Goal: Task Accomplishment & Management: Use online tool/utility

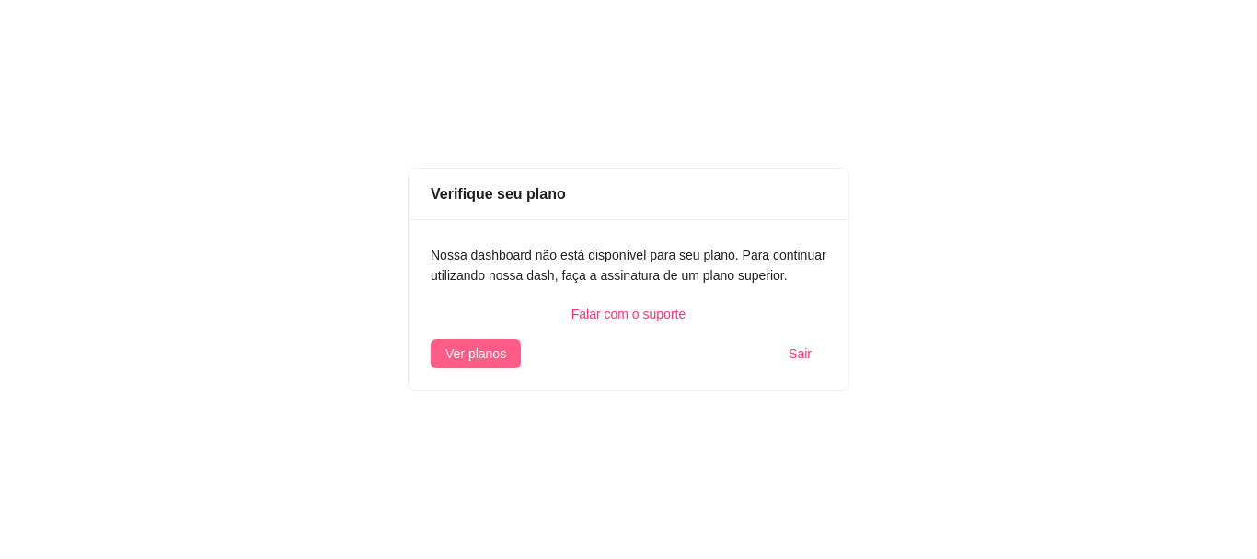
click at [489, 362] on span "Ver planos" at bounding box center [475, 353] width 61 height 20
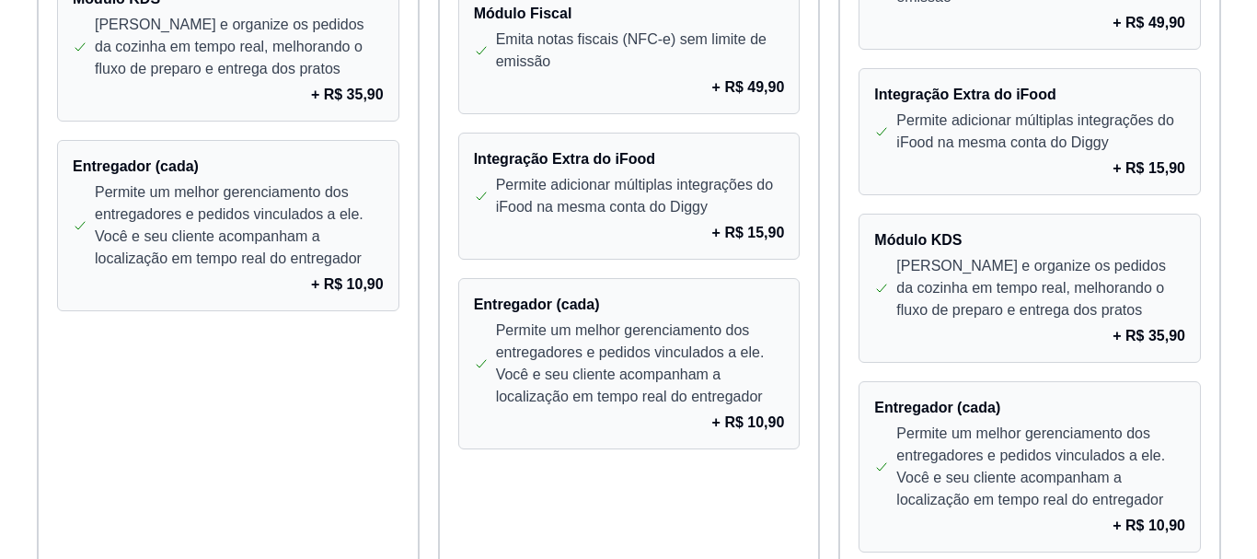
scroll to position [1887, 0]
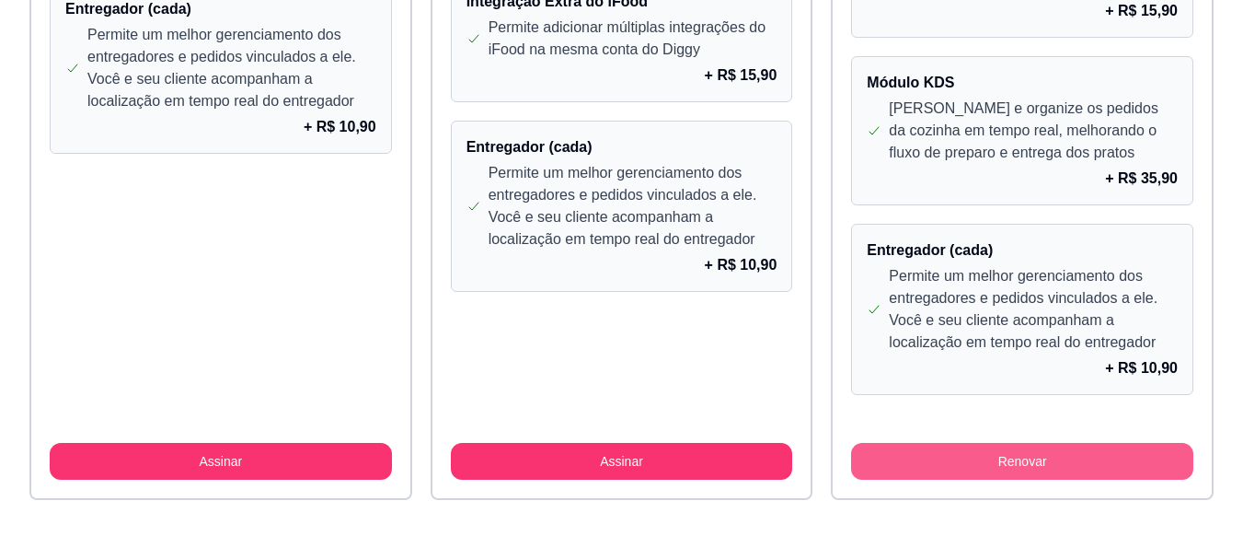
click at [973, 454] on button "Renovar" at bounding box center [1022, 461] width 342 height 37
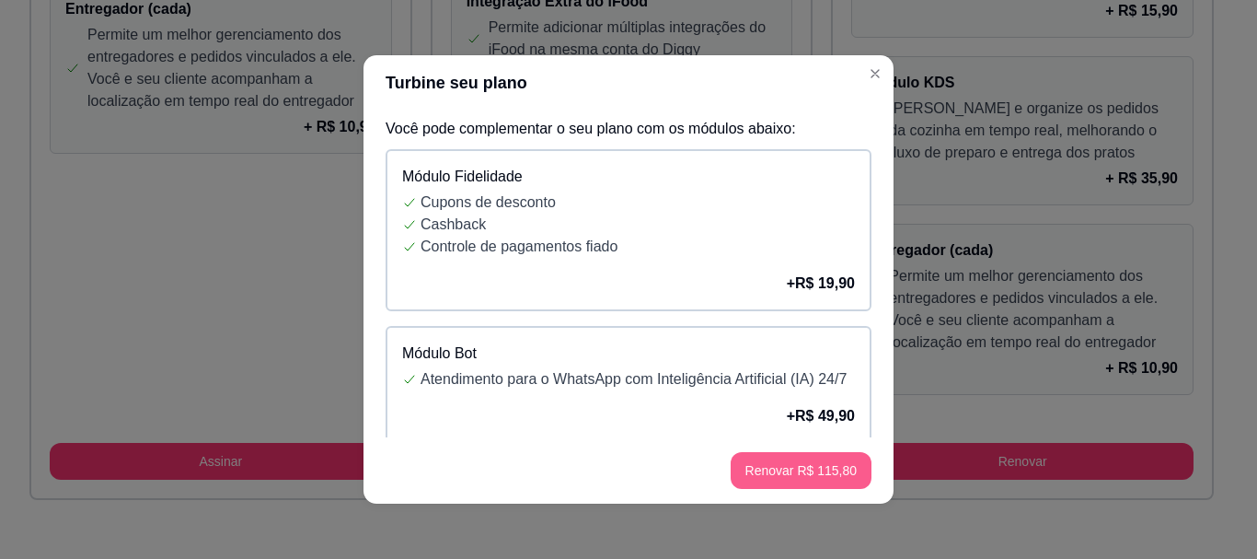
click at [804, 466] on button "Renovar R$ 115,80" at bounding box center [801, 470] width 141 height 37
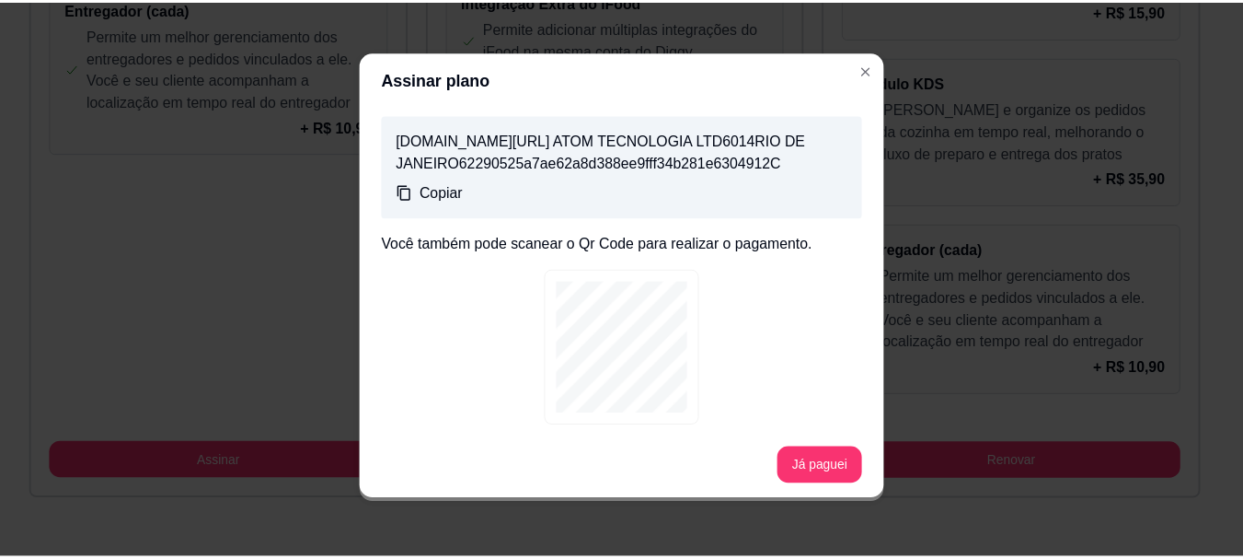
scroll to position [305, 0]
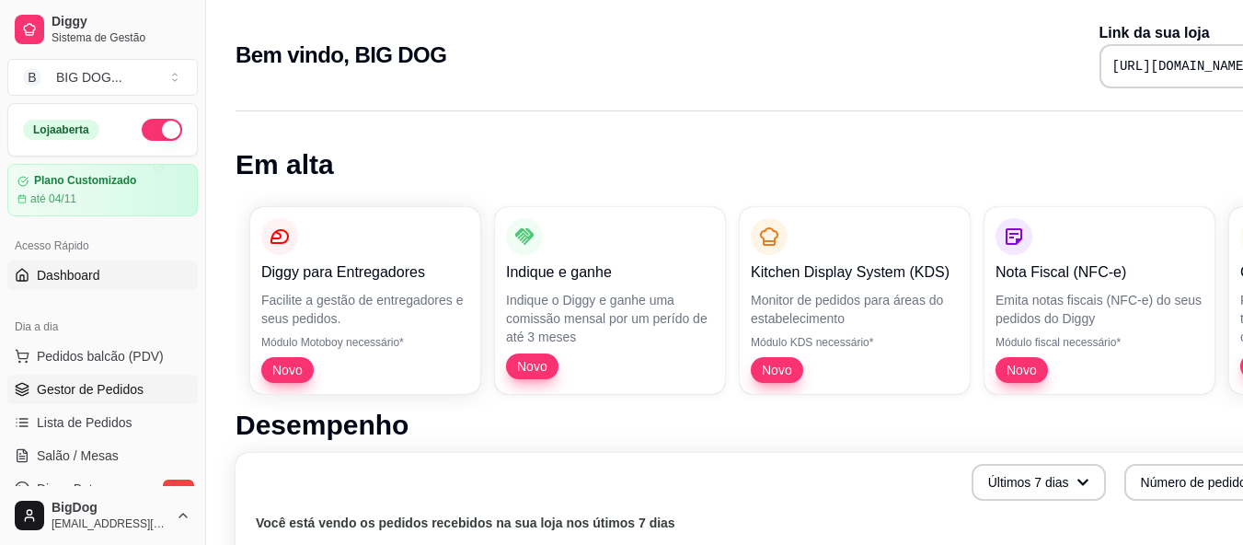
click at [139, 389] on span "Gestor de Pedidos" at bounding box center [90, 389] width 107 height 18
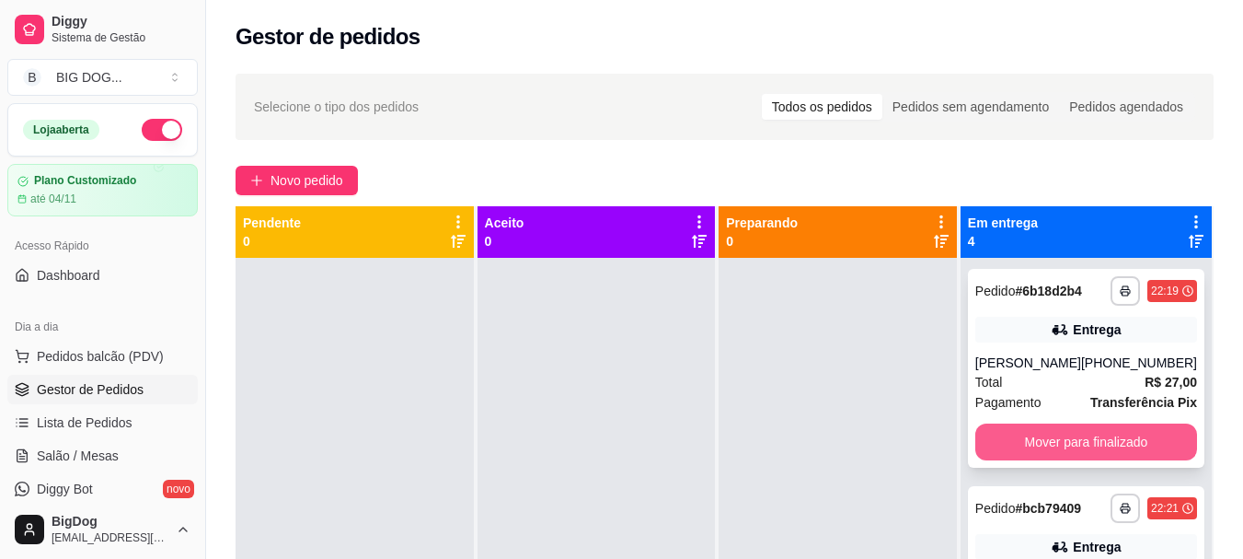
click at [1094, 439] on button "Mover para finalizado" at bounding box center [1086, 441] width 222 height 37
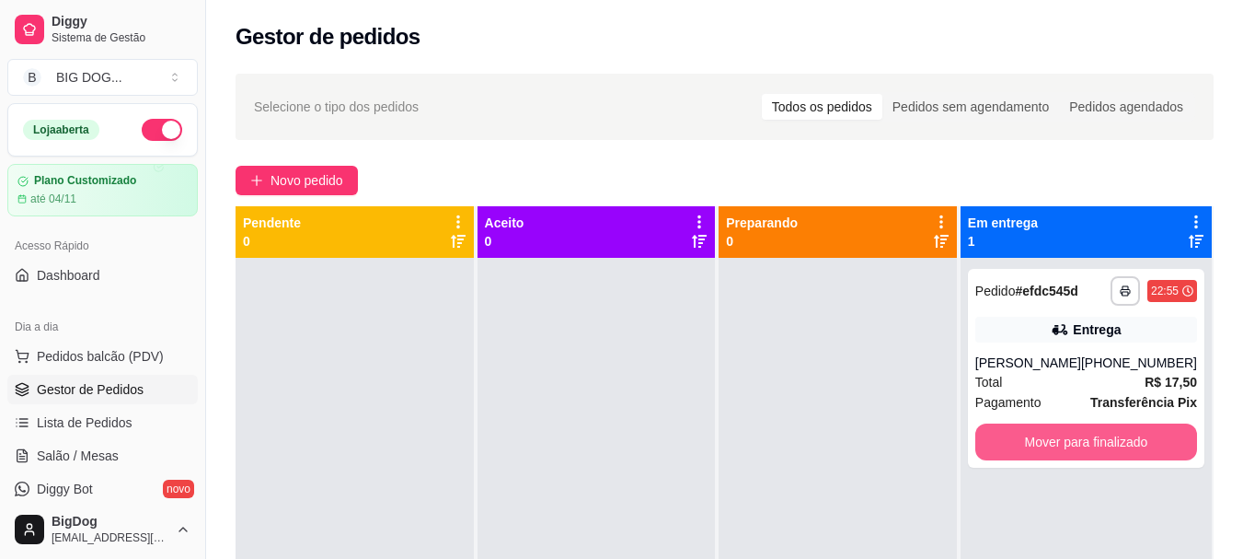
click at [1094, 439] on button "Mover para finalizado" at bounding box center [1086, 441] width 222 height 37
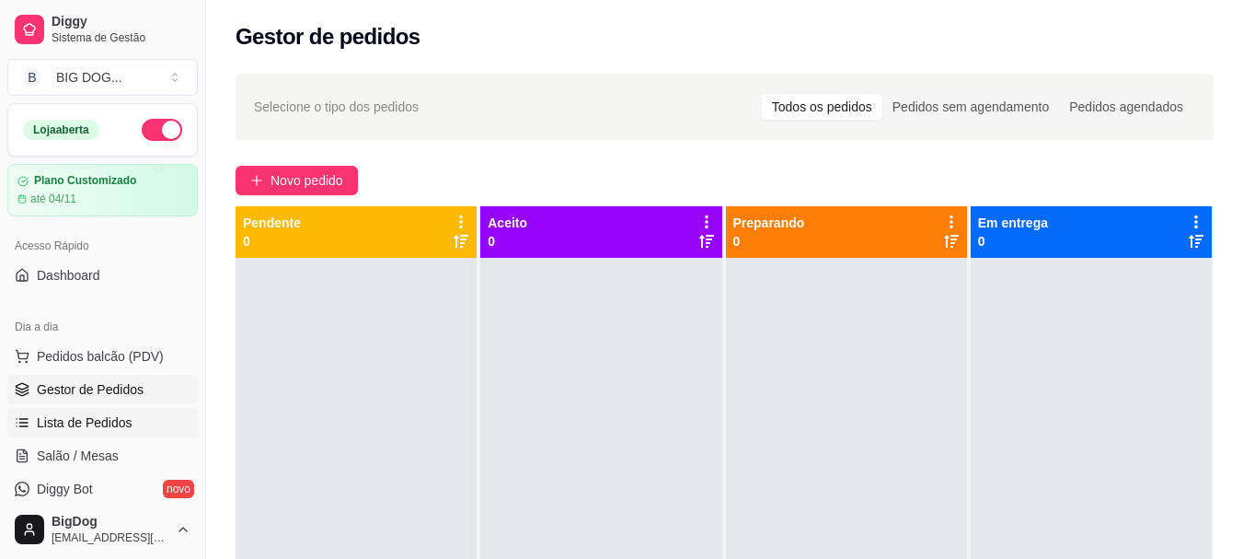
click at [99, 416] on span "Lista de Pedidos" at bounding box center [85, 422] width 96 height 18
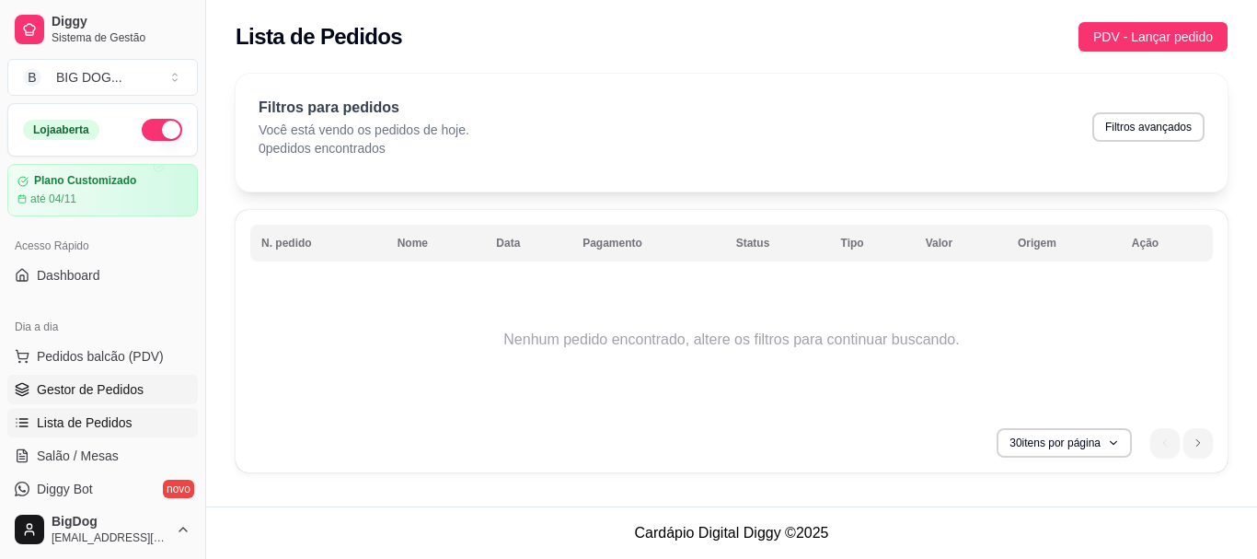
click at [137, 389] on span "Gestor de Pedidos" at bounding box center [90, 389] width 107 height 18
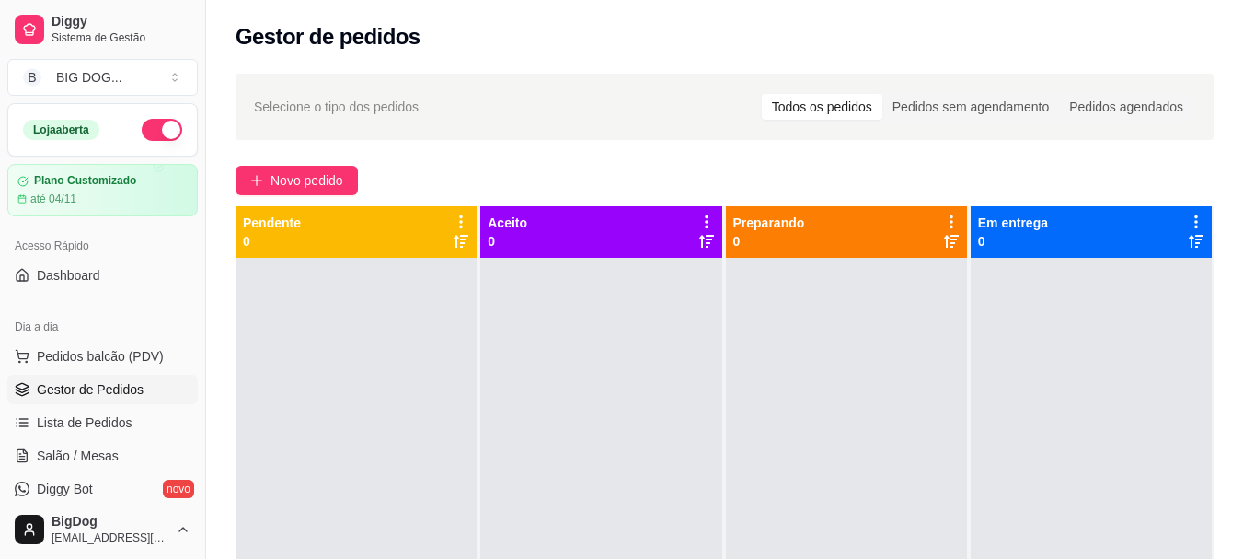
click at [7, 374] on link "Gestor de Pedidos" at bounding box center [102, 388] width 190 height 29
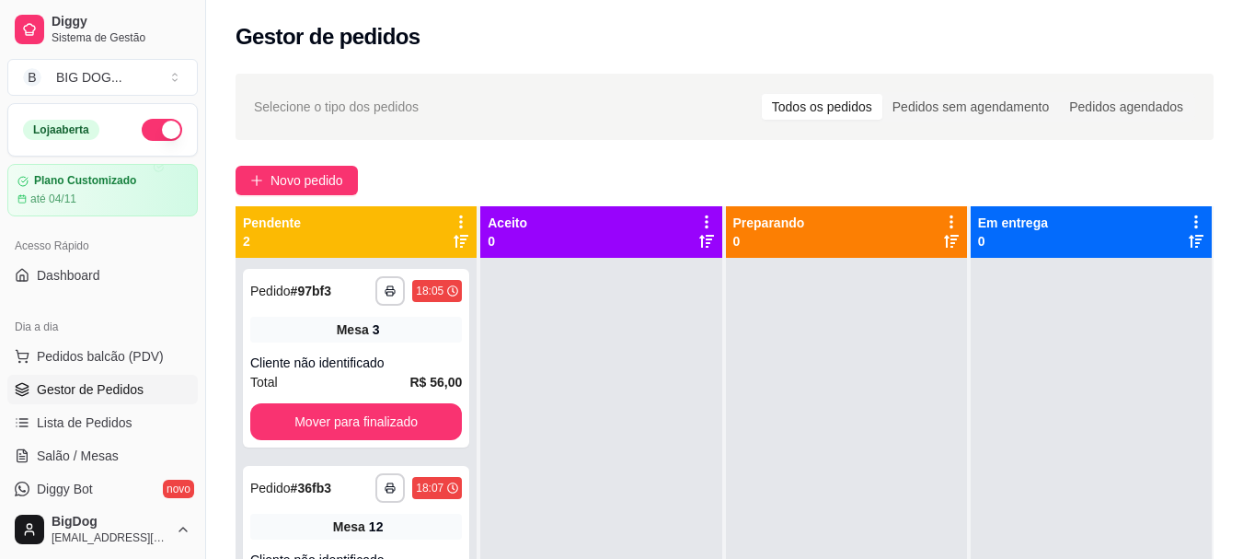
click at [7, 374] on link "Gestor de Pedidos" at bounding box center [102, 388] width 190 height 29
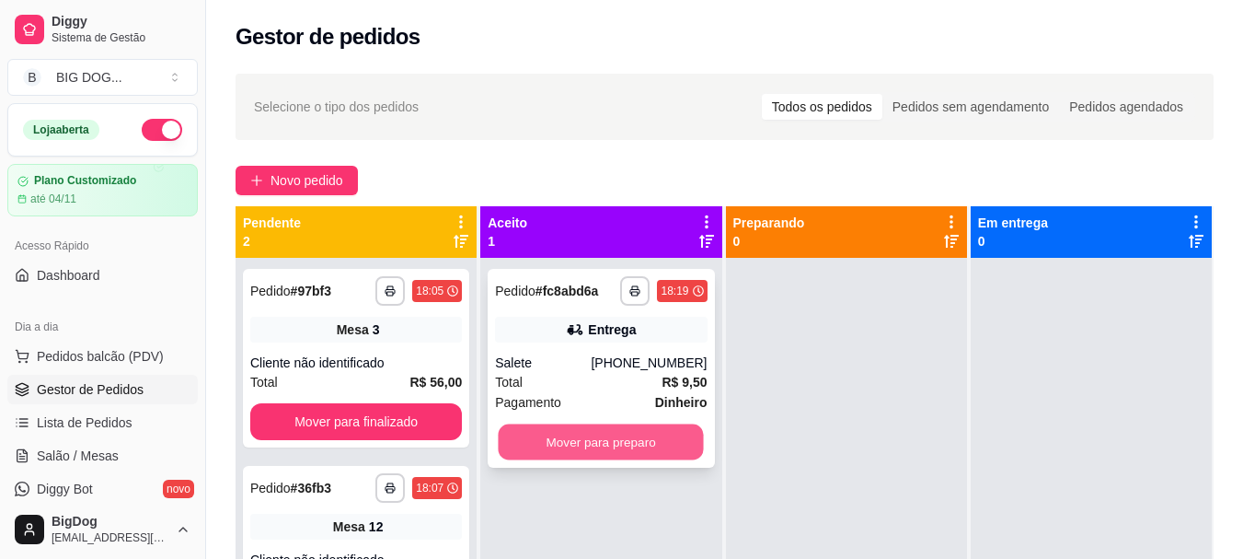
click at [582, 449] on button "Mover para preparo" at bounding box center [601, 442] width 205 height 36
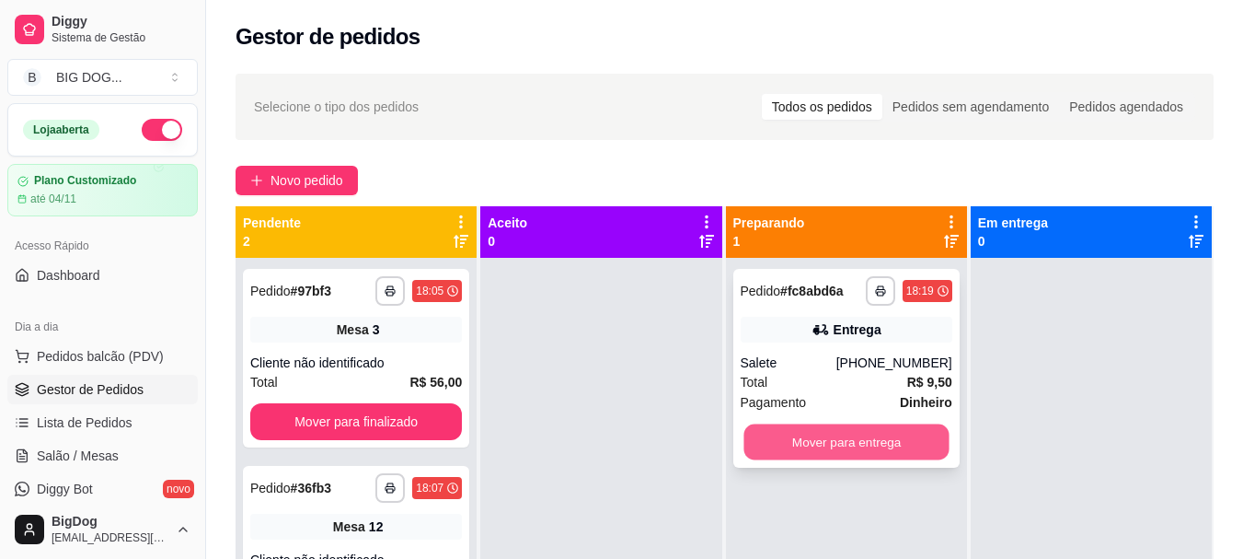
click at [777, 443] on button "Mover para entrega" at bounding box center [845, 442] width 205 height 36
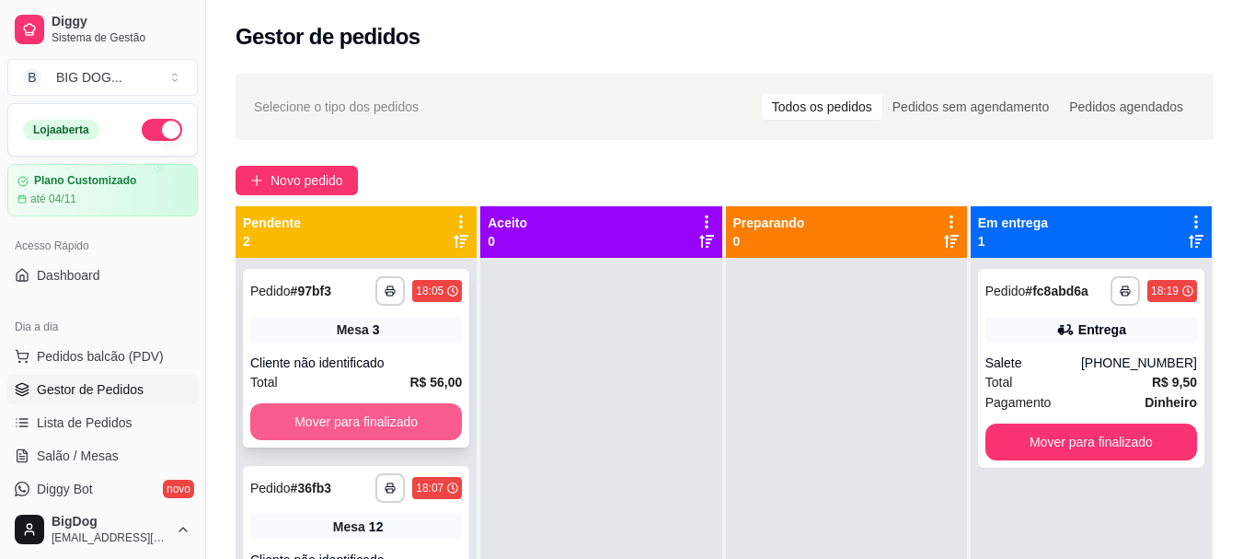
click at [440, 426] on button "Mover para finalizado" at bounding box center [356, 421] width 212 height 37
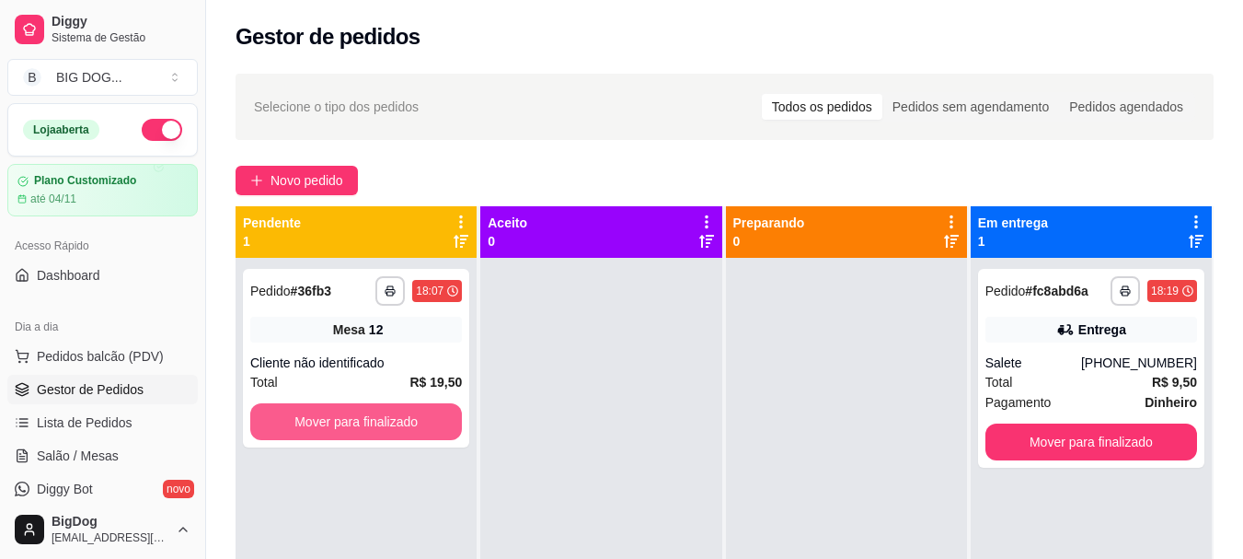
click at [440, 426] on button "Mover para finalizado" at bounding box center [356, 421] width 212 height 37
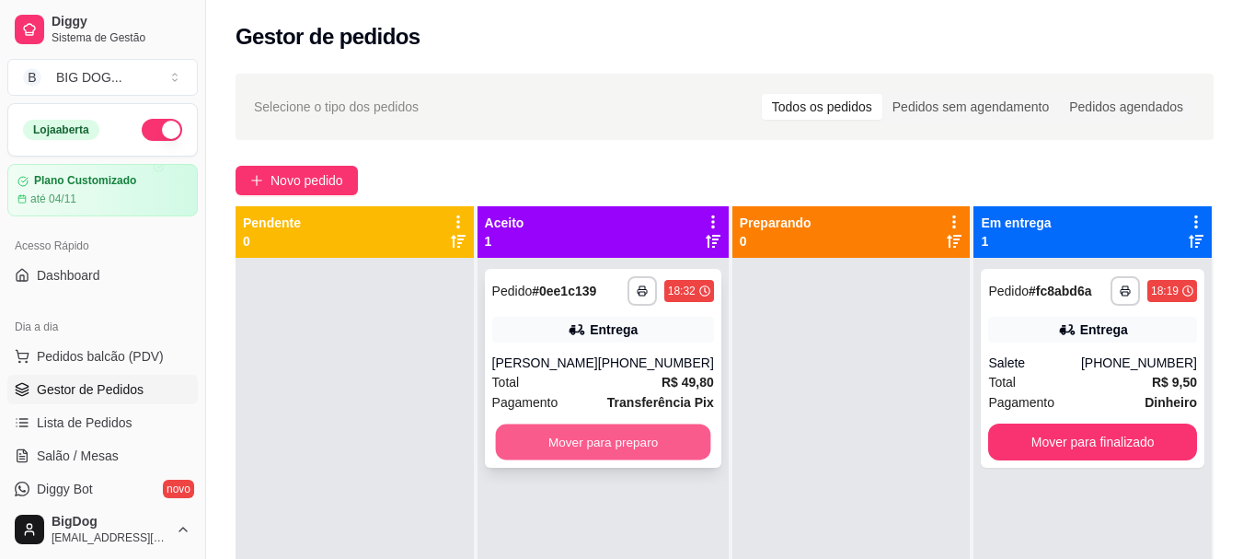
click at [649, 436] on button "Mover para preparo" at bounding box center [602, 442] width 215 height 36
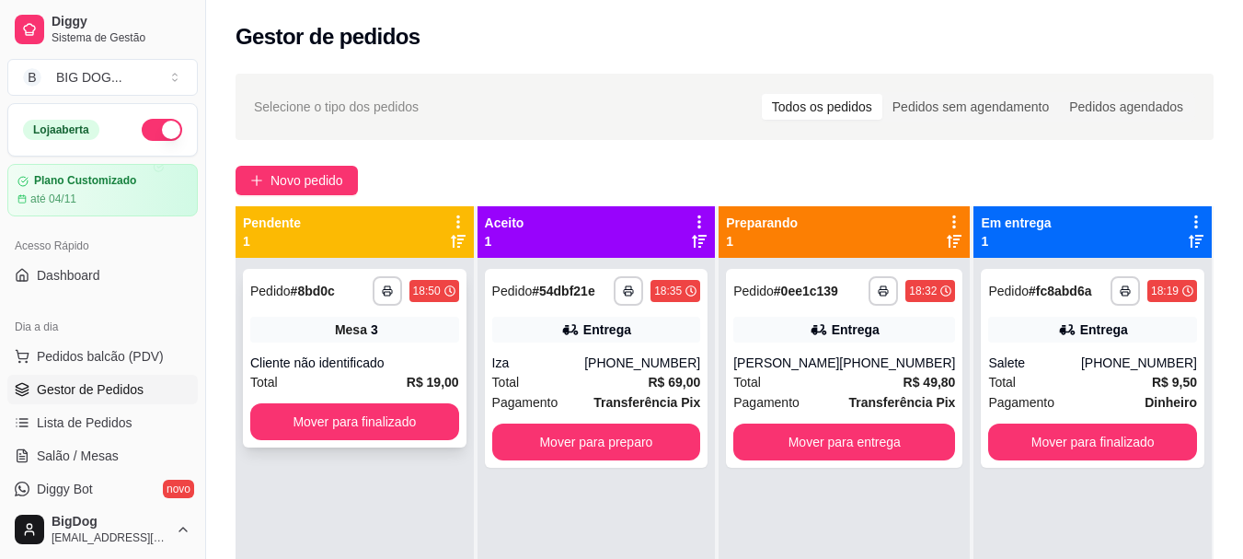
click at [353, 336] on span "Mesa" at bounding box center [351, 329] width 32 height 18
click at [324, 432] on button "Mover para finalizado" at bounding box center [354, 422] width 202 height 36
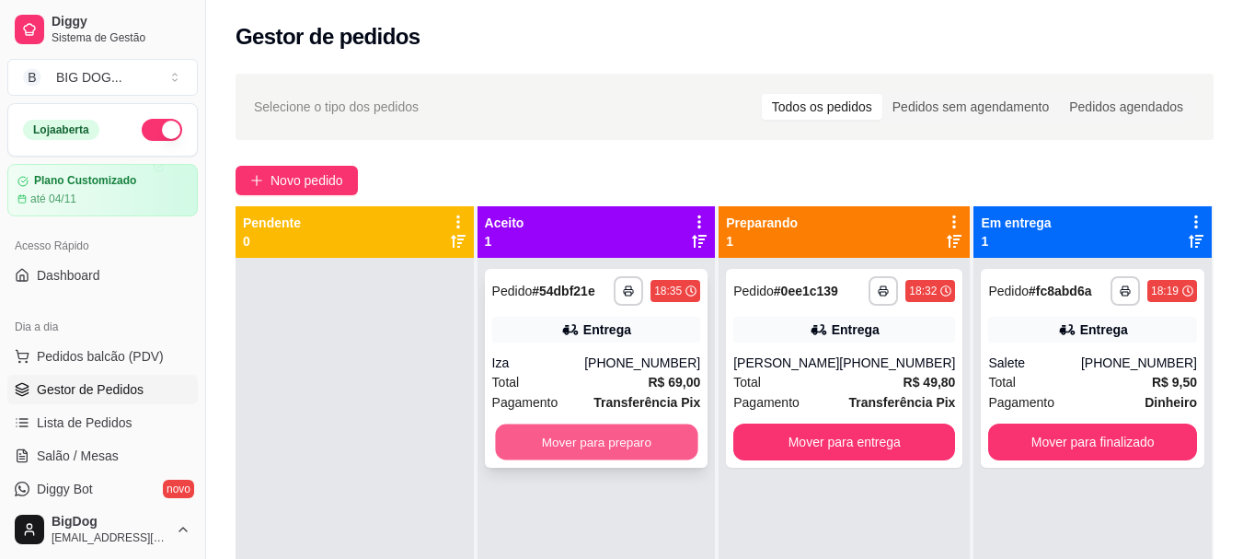
click at [555, 441] on button "Mover para preparo" at bounding box center [596, 442] width 202 height 36
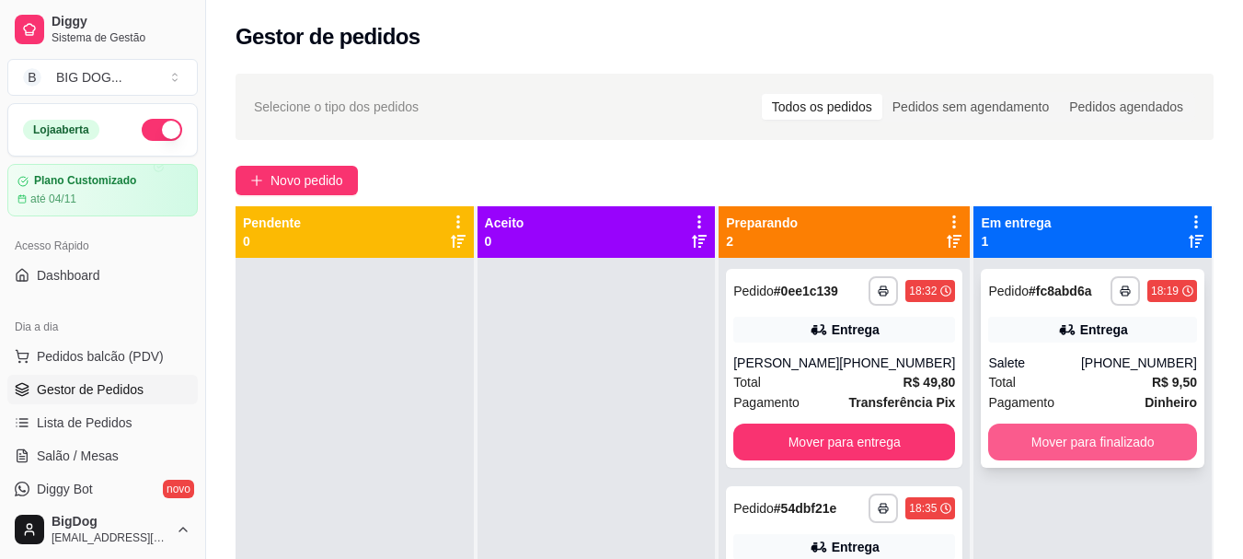
click at [1057, 449] on button "Mover para finalizado" at bounding box center [1092, 441] width 209 height 37
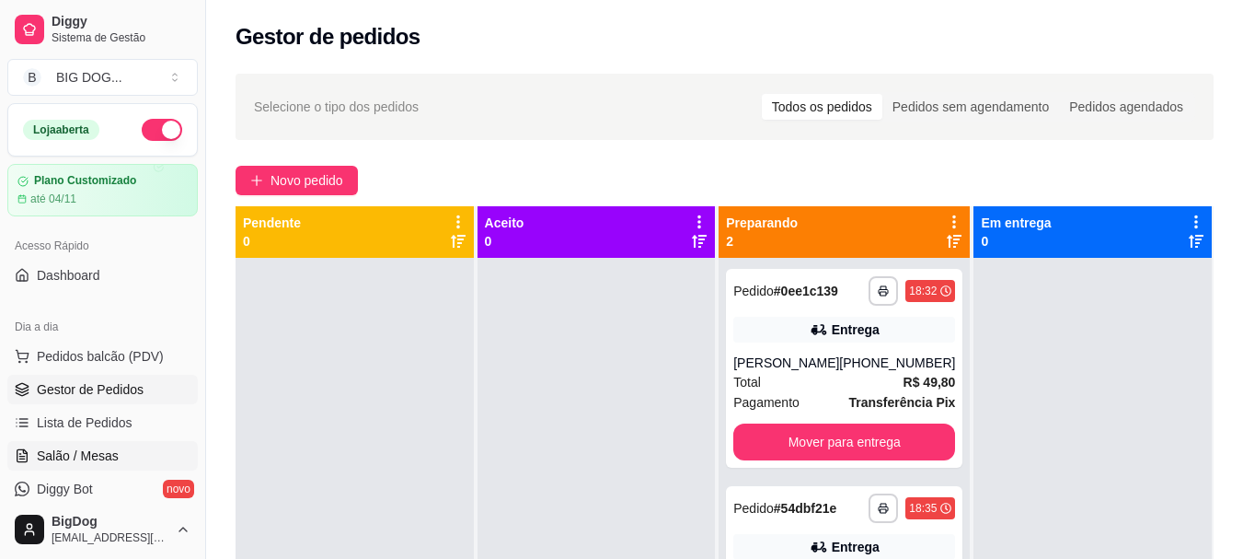
click at [75, 446] on span "Salão / Mesas" at bounding box center [78, 455] width 82 height 18
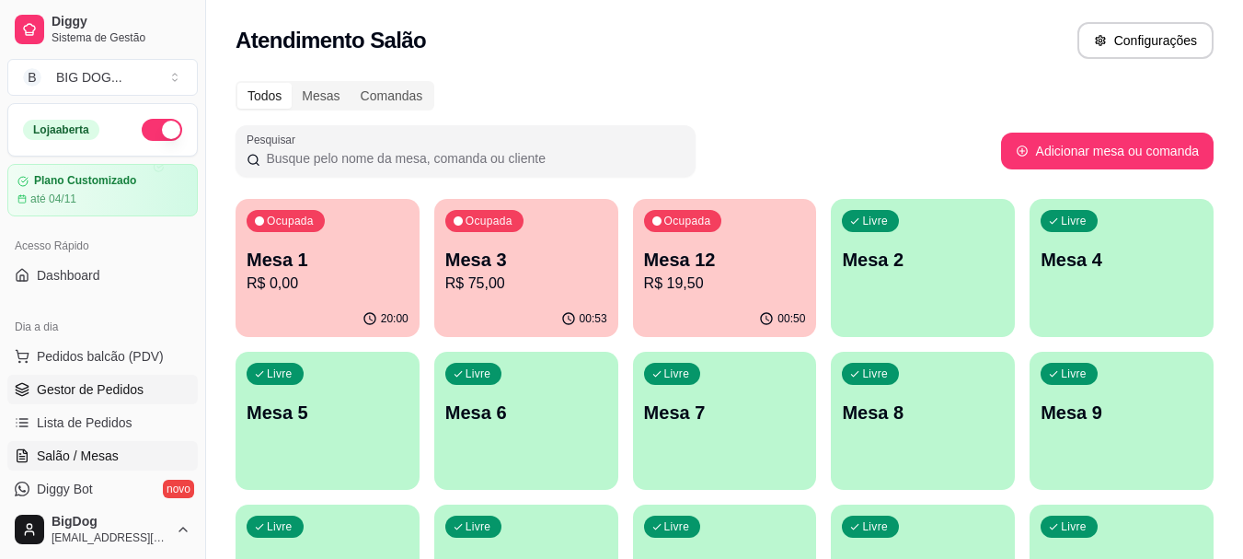
click at [78, 384] on span "Gestor de Pedidos" at bounding box center [90, 389] width 107 height 18
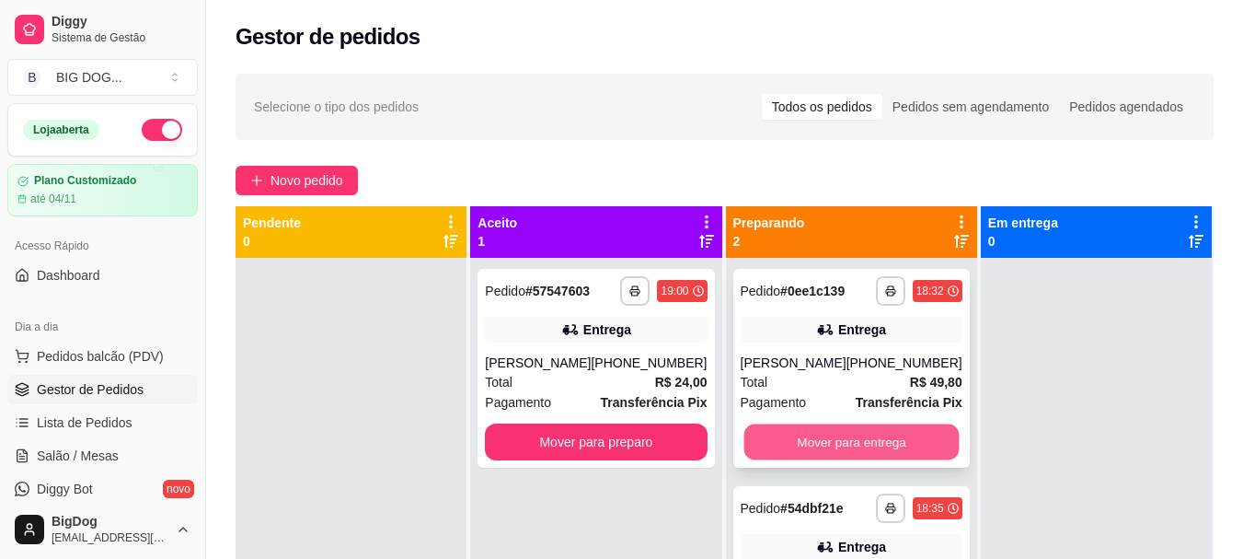
click at [777, 442] on button "Mover para entrega" at bounding box center [850, 442] width 215 height 36
